Goal: Information Seeking & Learning: Compare options

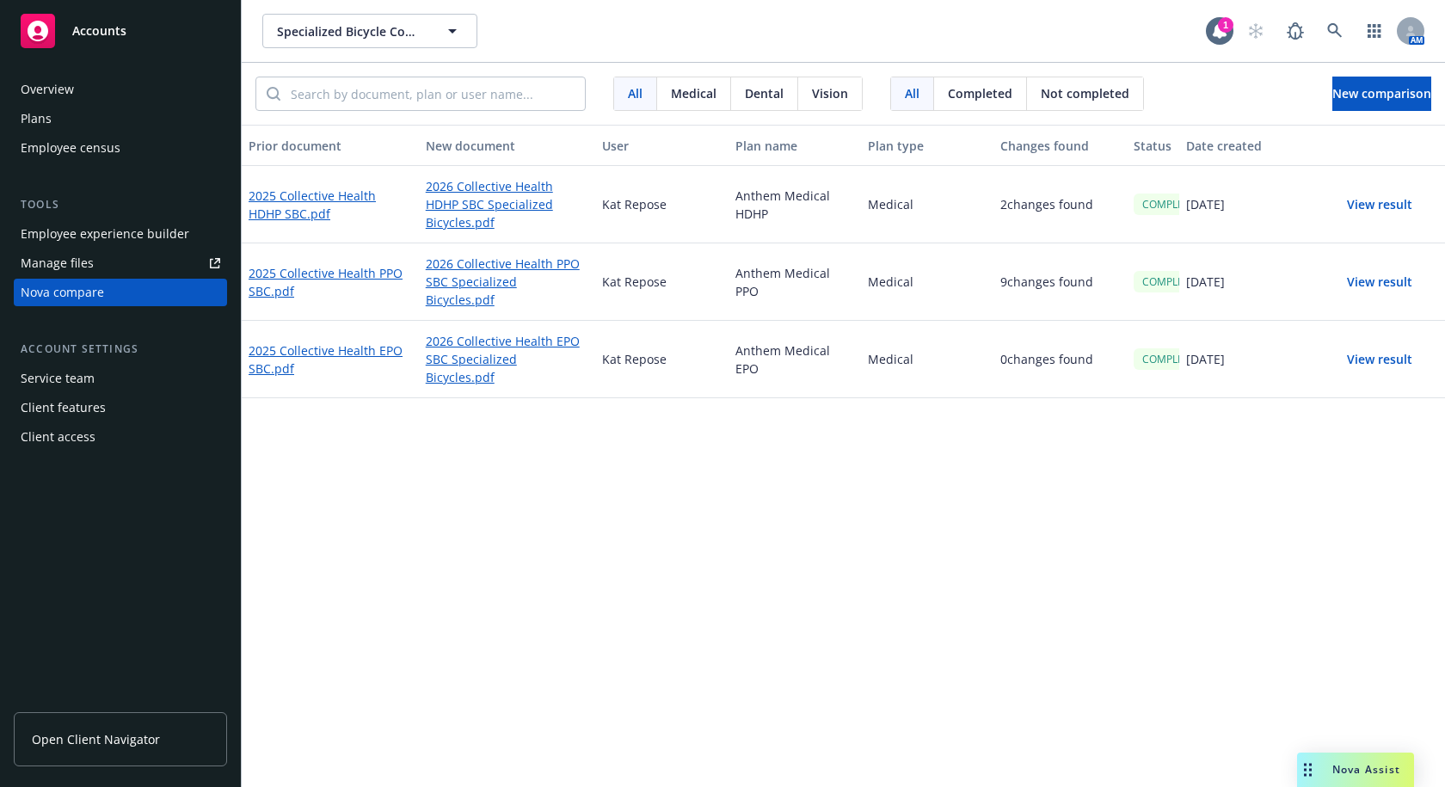
click at [840, 567] on div "Prior document New document User Plan name Plan type Changes found Status Date …" at bounding box center [844, 456] width 1204 height 662
drag, startPoint x: 921, startPoint y: 649, endPoint x: 960, endPoint y: 643, distance: 39.2
click at [933, 648] on div "Prior document New document User Plan name Plan type Changes found Status Date …" at bounding box center [844, 456] width 1204 height 662
click at [1073, 51] on div "Specialized Bicycle Components Specialized Bicycle Components 1 AM" at bounding box center [844, 31] width 1204 height 62
